Goal: Answer question/provide support

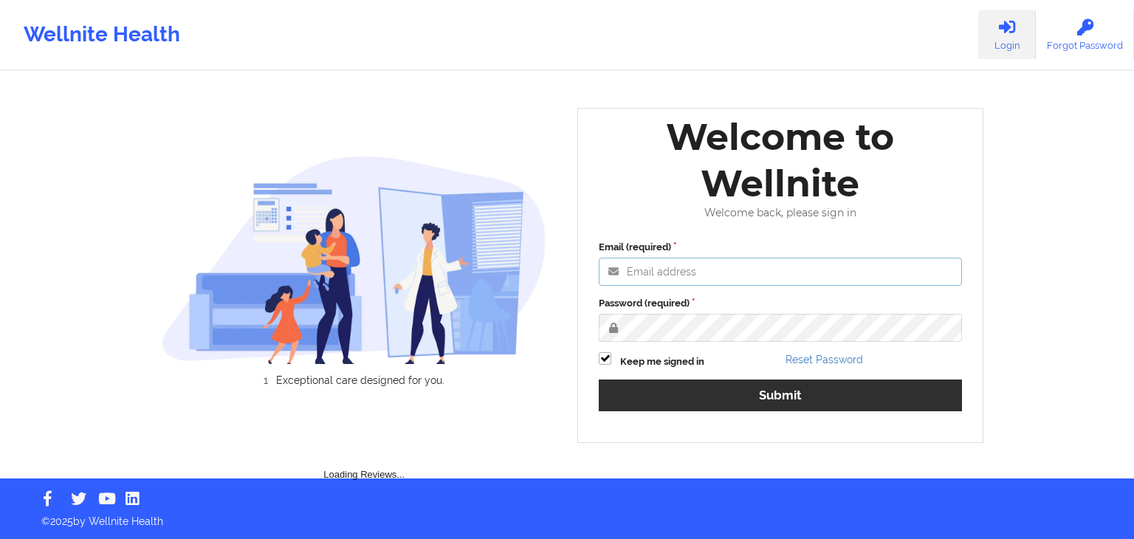
type input "[EMAIL_ADDRESS][DOMAIN_NAME]"
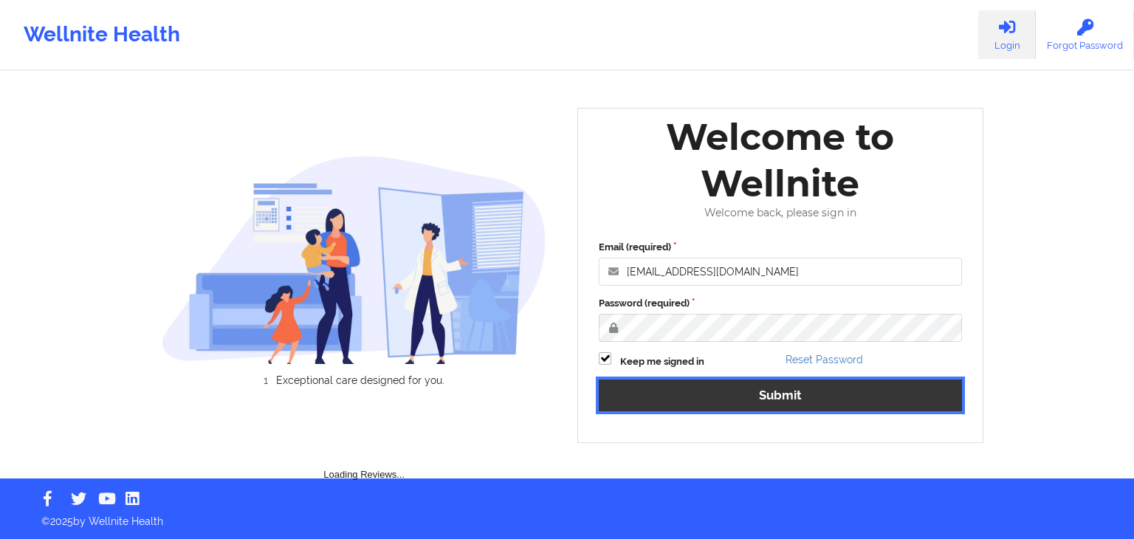
click at [732, 396] on button "Submit" at bounding box center [780, 395] width 363 height 32
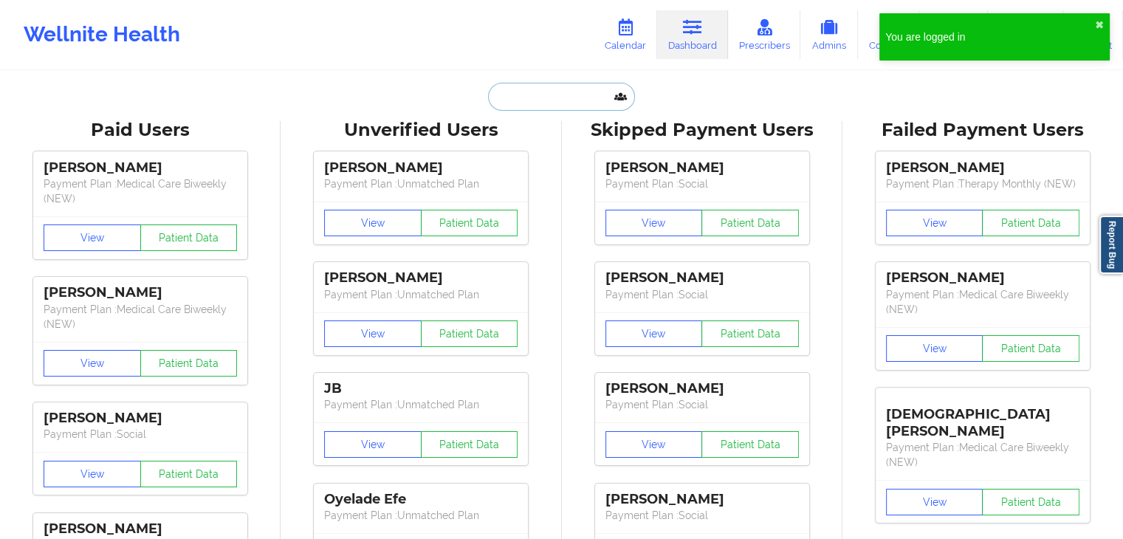
click at [518, 97] on input "text" at bounding box center [561, 97] width 146 height 28
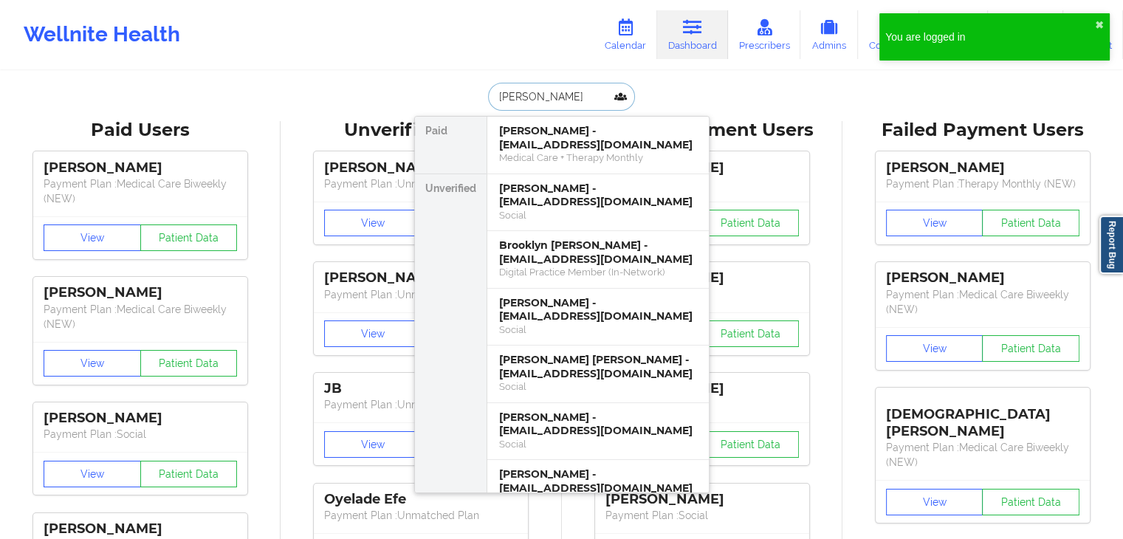
type input "[PERSON_NAME]"
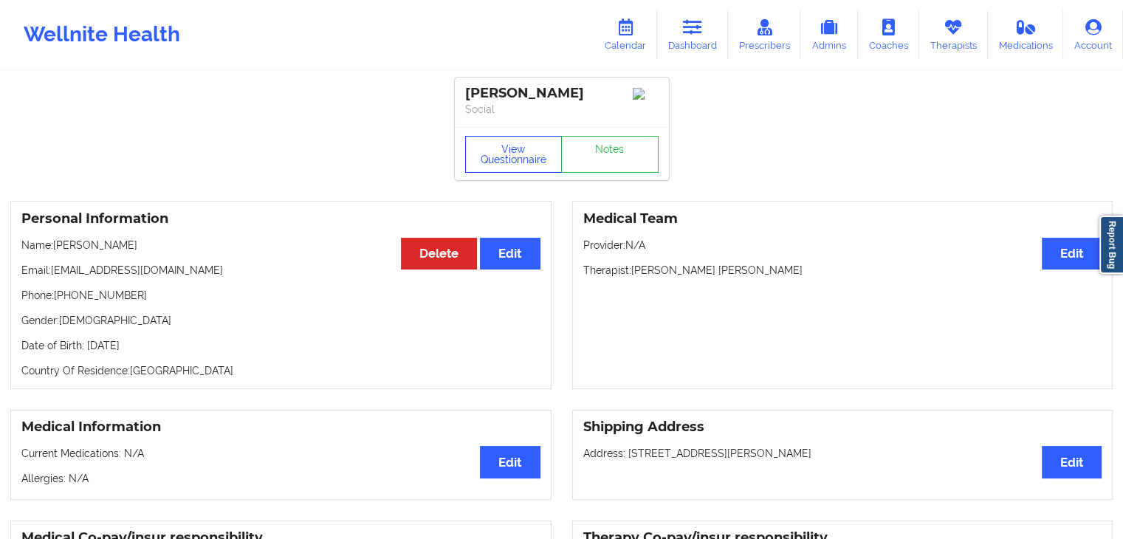
click at [505, 142] on button "View Questionnaire" at bounding box center [513, 154] width 97 height 37
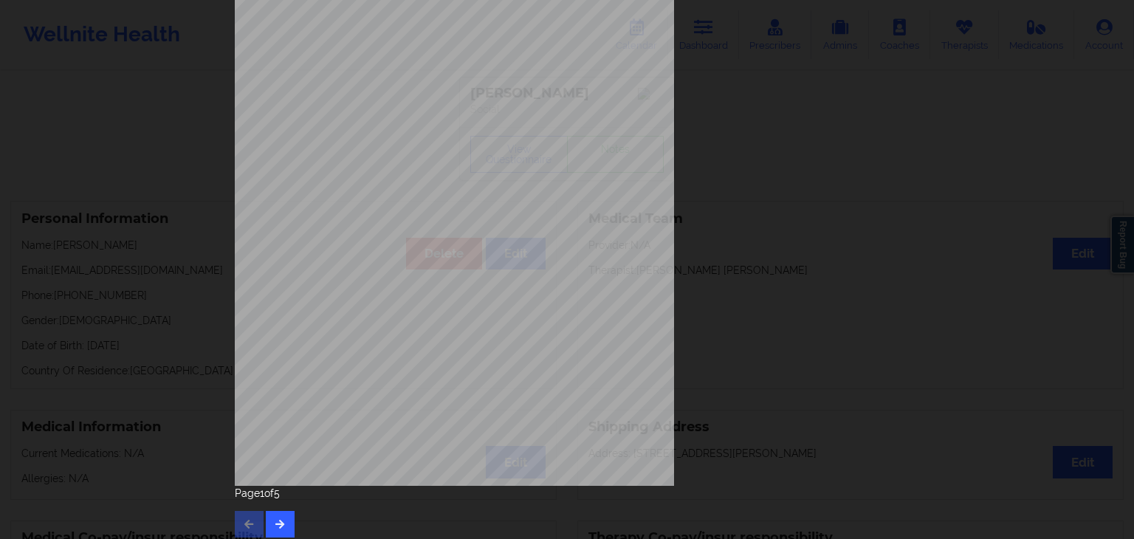
scroll to position [165, 0]
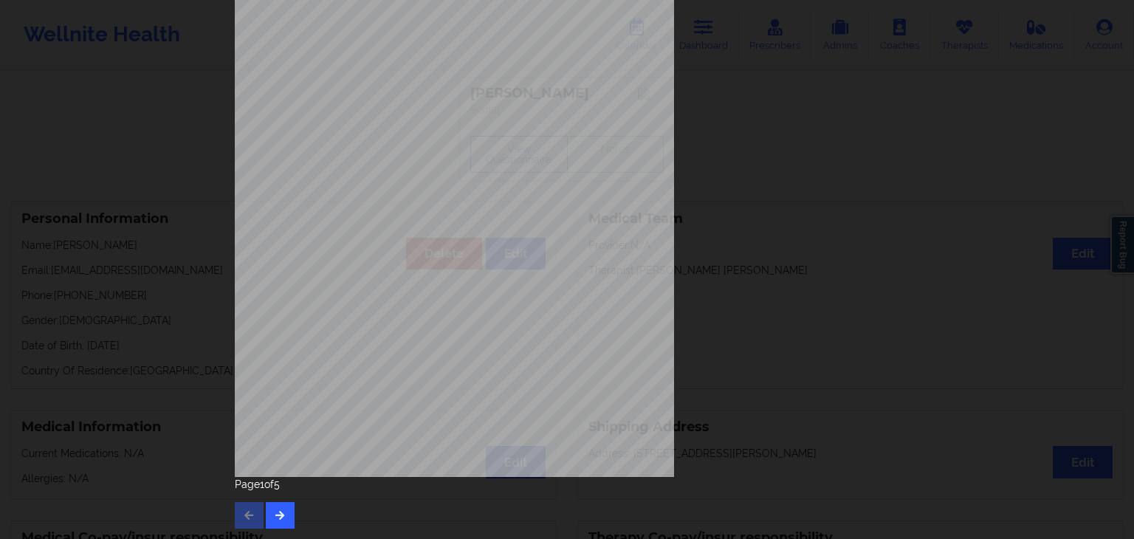
click at [283, 529] on div "[STREET_ADDRESS] What state do you live in ? [US_STATE] Full Name [PERSON_NAME]…" at bounding box center [566, 192] width 685 height 694
click at [281, 517] on icon "button" at bounding box center [280, 514] width 13 height 9
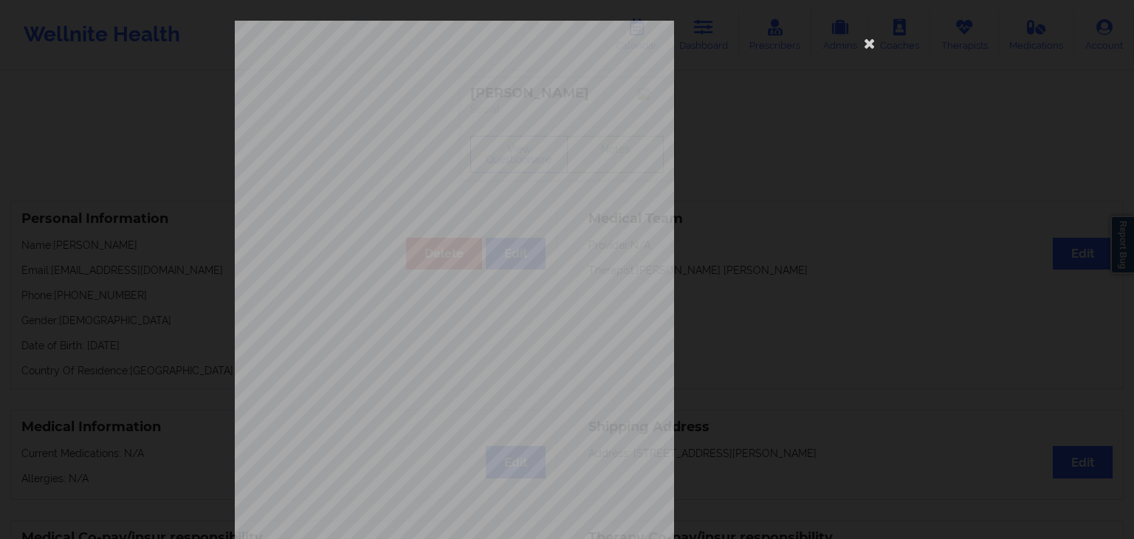
click at [522, 430] on span "f dead, or thoughts of hurting yourself in some way" at bounding box center [605, 434] width 173 height 8
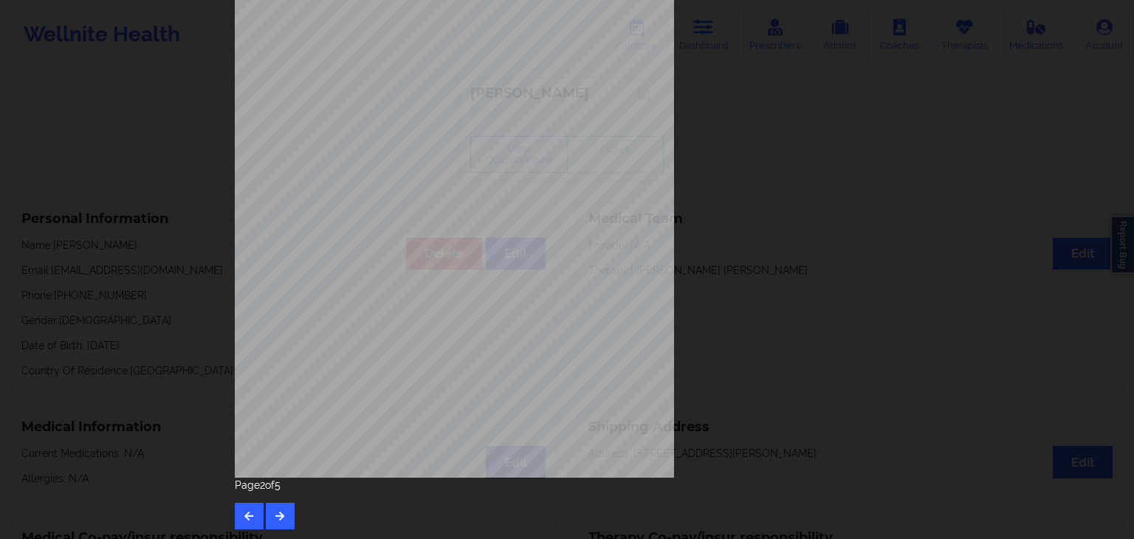
scroll to position [165, 0]
click at [283, 517] on button "button" at bounding box center [280, 515] width 29 height 27
click at [283, 506] on button "button" at bounding box center [280, 515] width 29 height 27
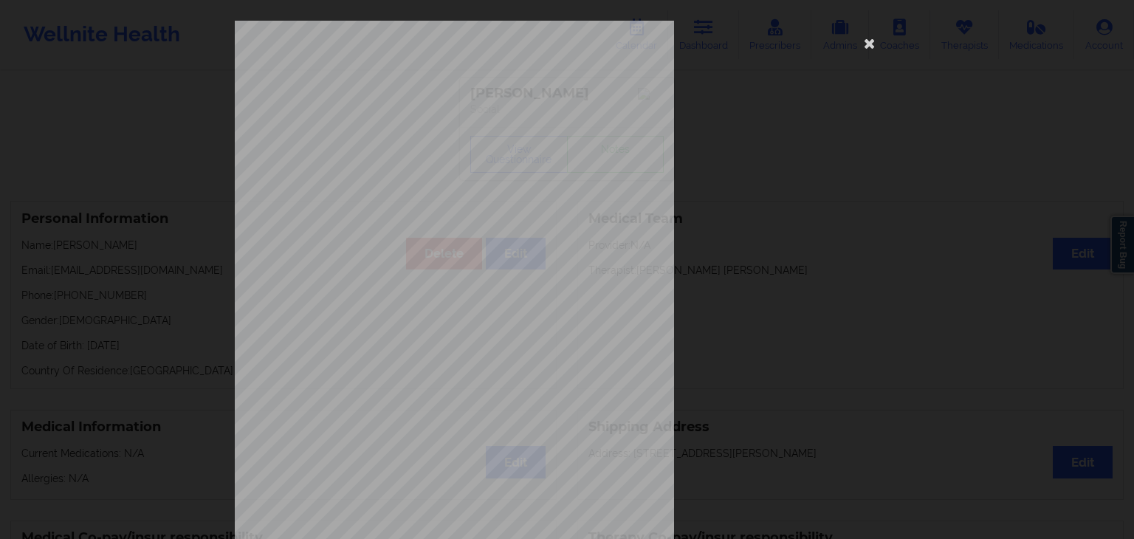
click at [422, 393] on span "Cancellation Survey Data" at bounding box center [431, 391] width 88 height 8
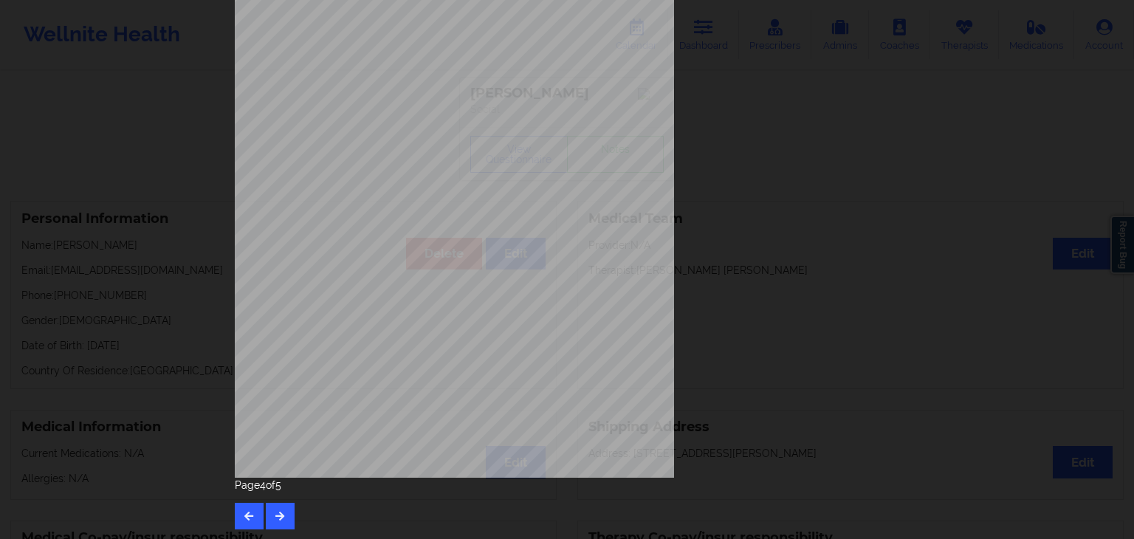
scroll to position [165, 0]
click at [244, 522] on button "button" at bounding box center [249, 515] width 29 height 27
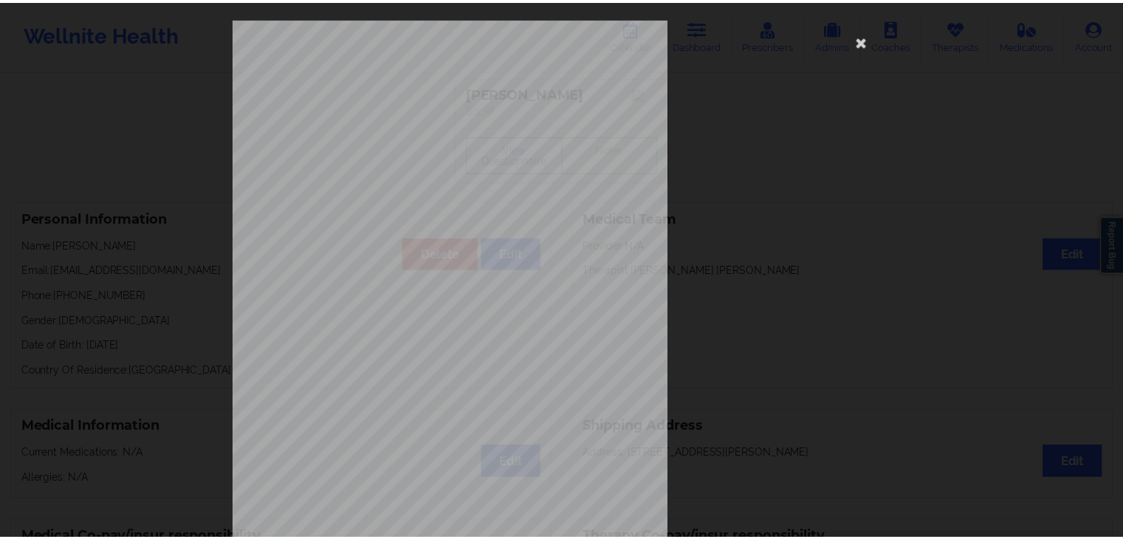
scroll to position [0, 0]
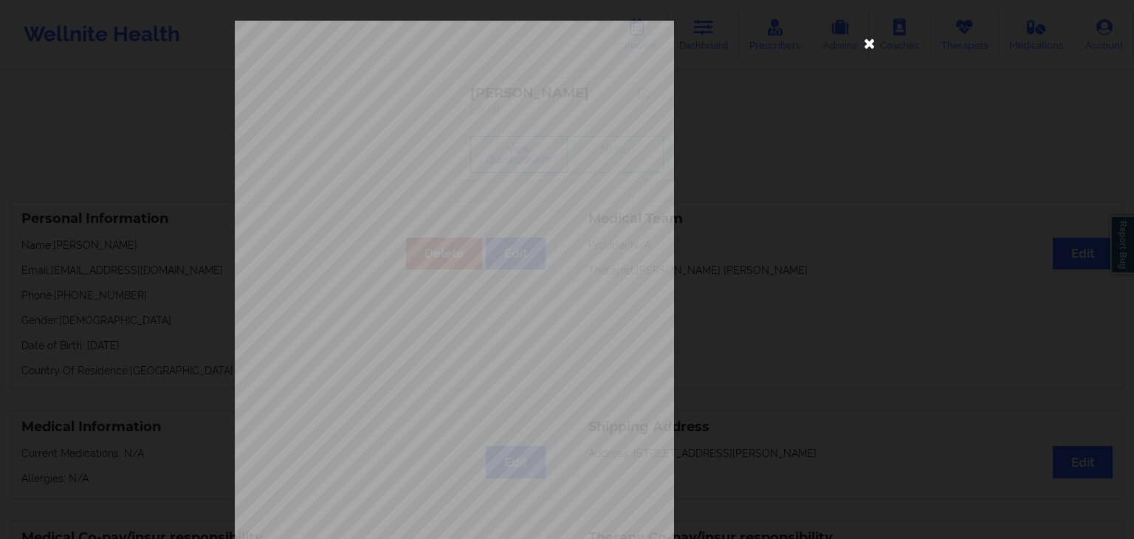
click at [858, 43] on icon at bounding box center [870, 43] width 24 height 24
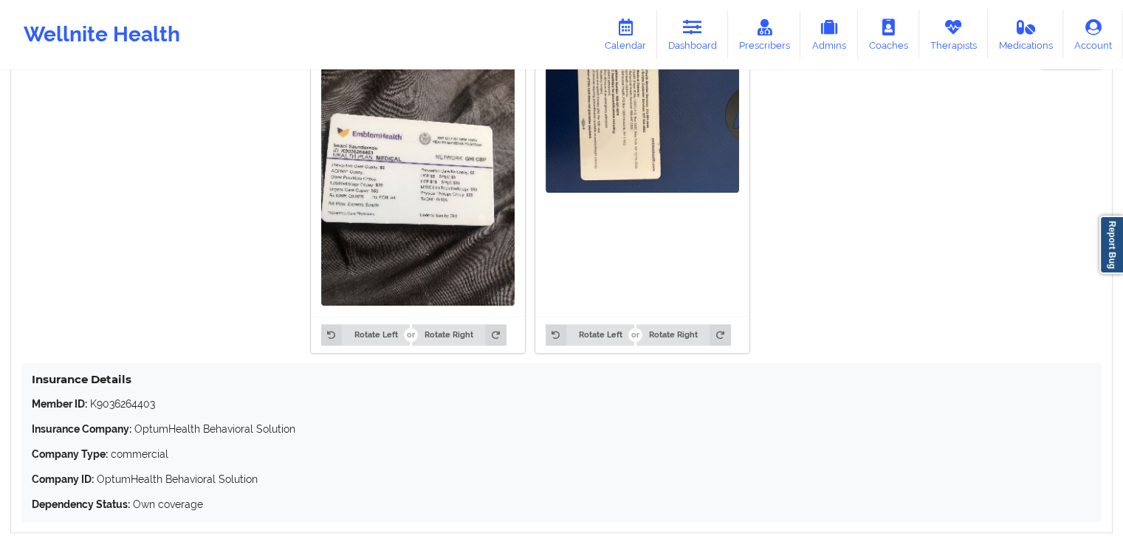
scroll to position [1238, 0]
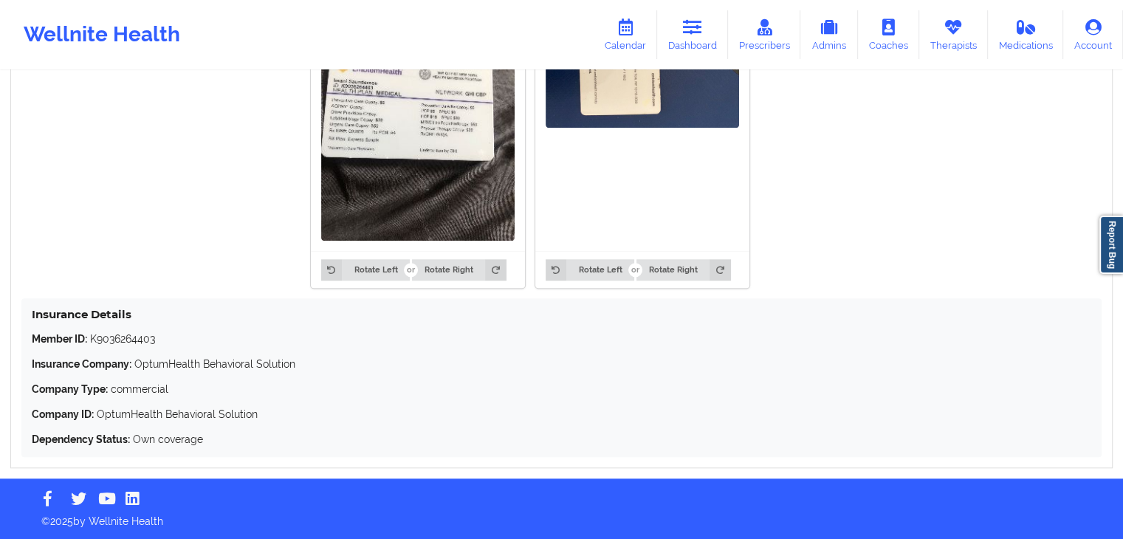
click at [354, 410] on p "Company ID: OptumHealth Behavioral Solution" at bounding box center [561, 414] width 1059 height 15
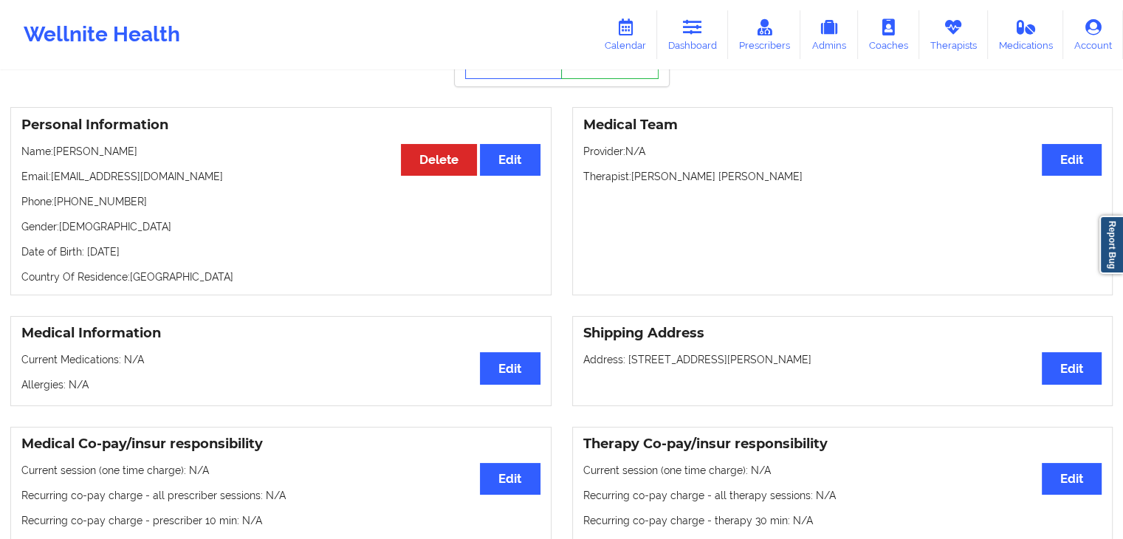
scroll to position [0, 0]
